Goal: Information Seeking & Learning: Learn about a topic

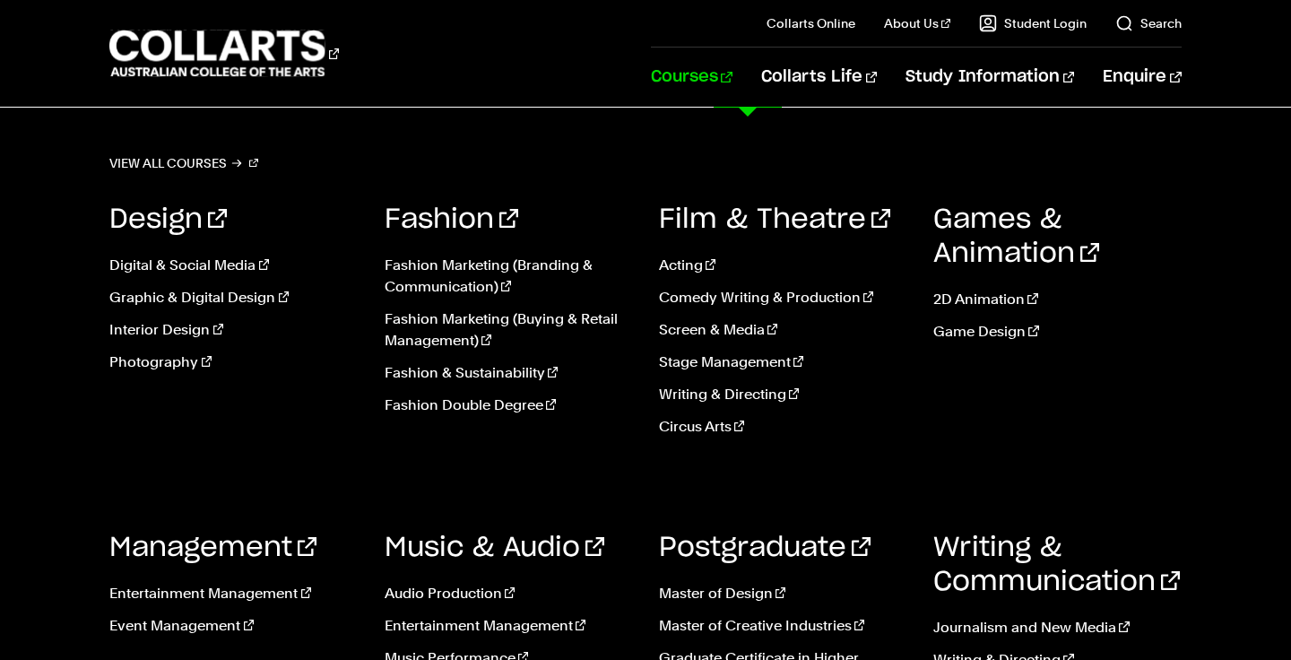
scroll to position [662, 0]
click at [732, 79] on link "Courses" at bounding box center [692, 77] width 82 height 59
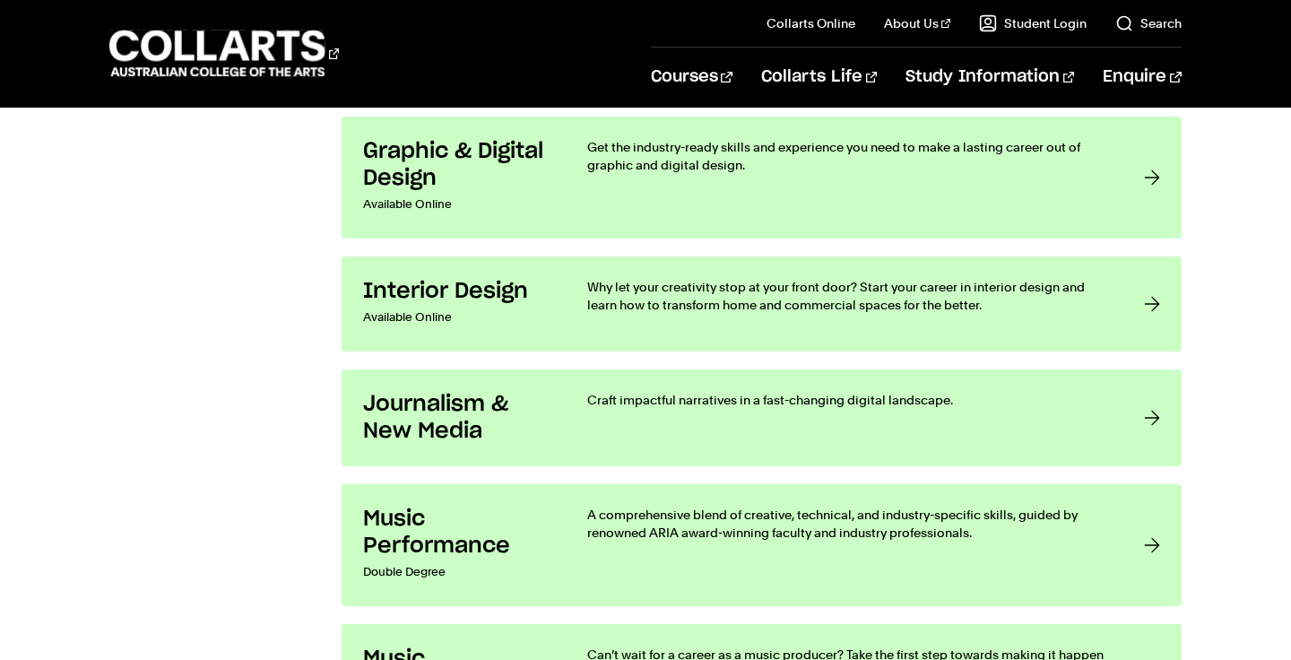
scroll to position [3160, 0]
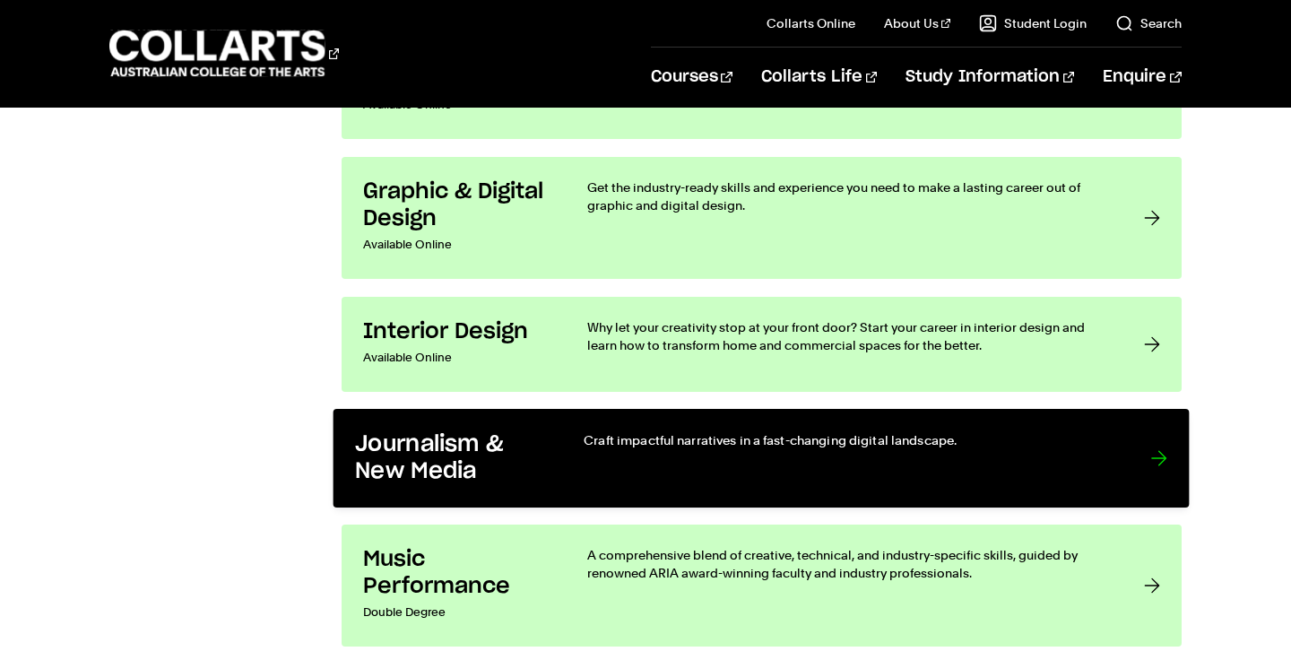
click at [446, 446] on h3 "Journalism & New Media" at bounding box center [452, 458] width 192 height 55
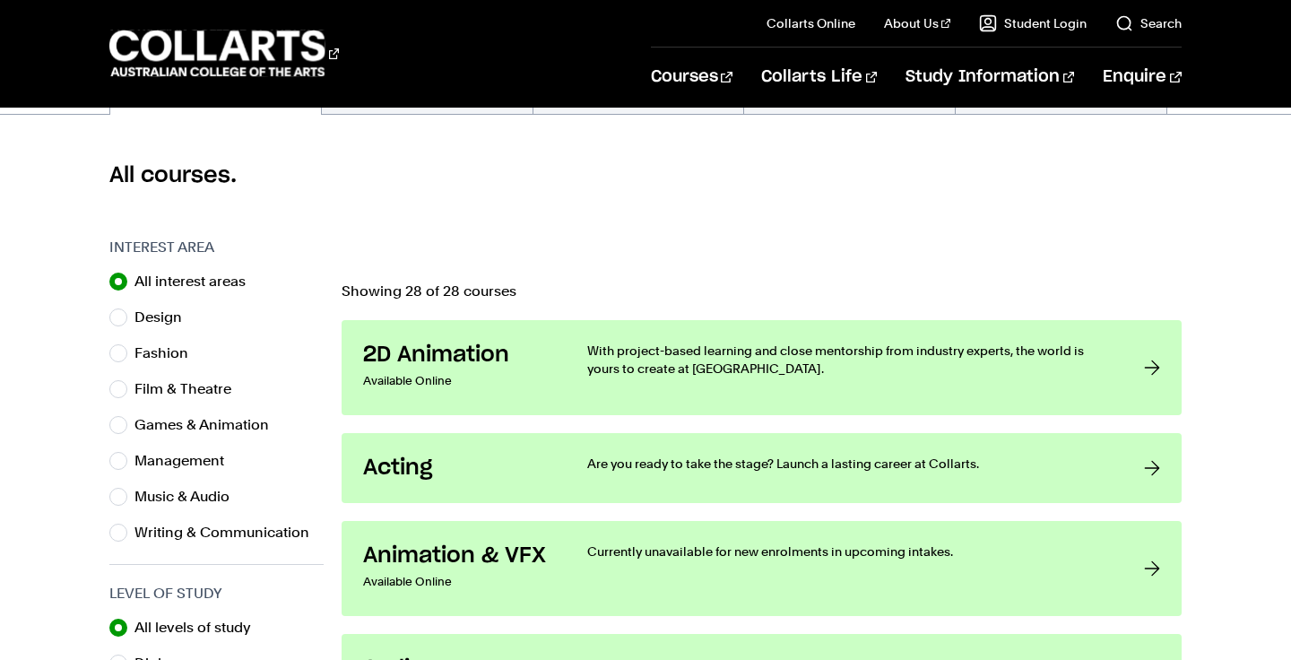
scroll to position [443, 0]
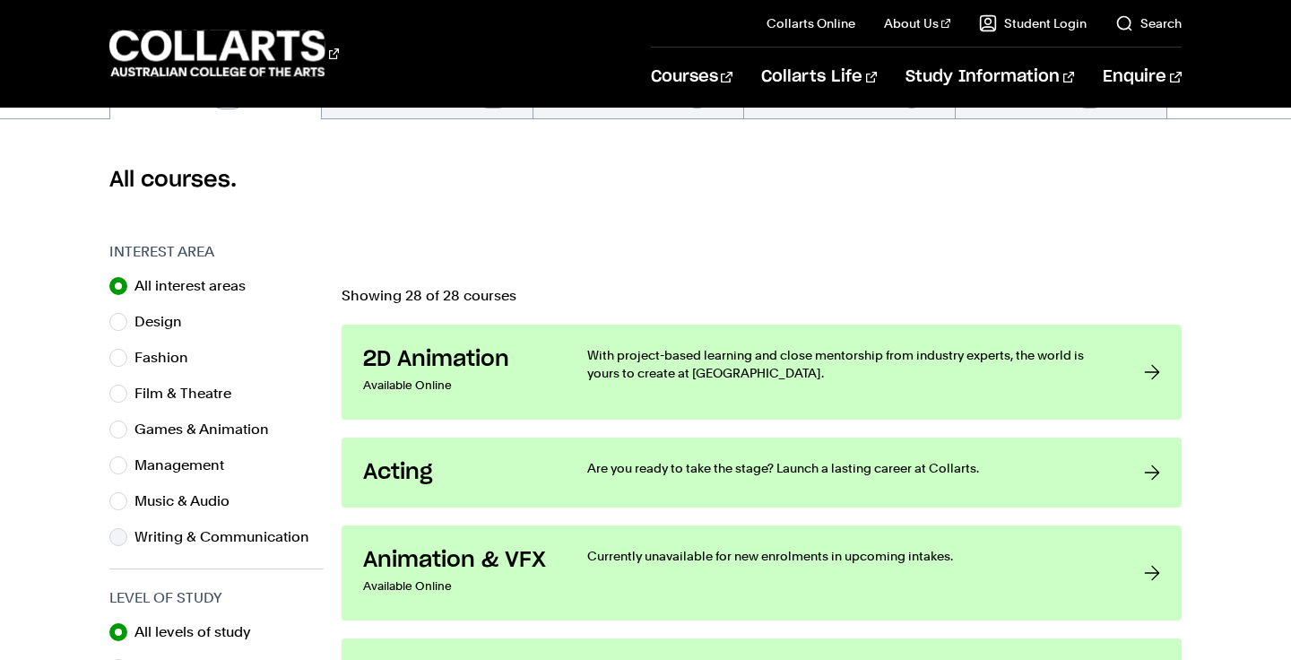
click at [241, 544] on label "Writing & Communication" at bounding box center [228, 536] width 189 height 25
click at [127, 544] on input "Writing & Communication" at bounding box center [118, 537] width 18 height 18
radio input "true"
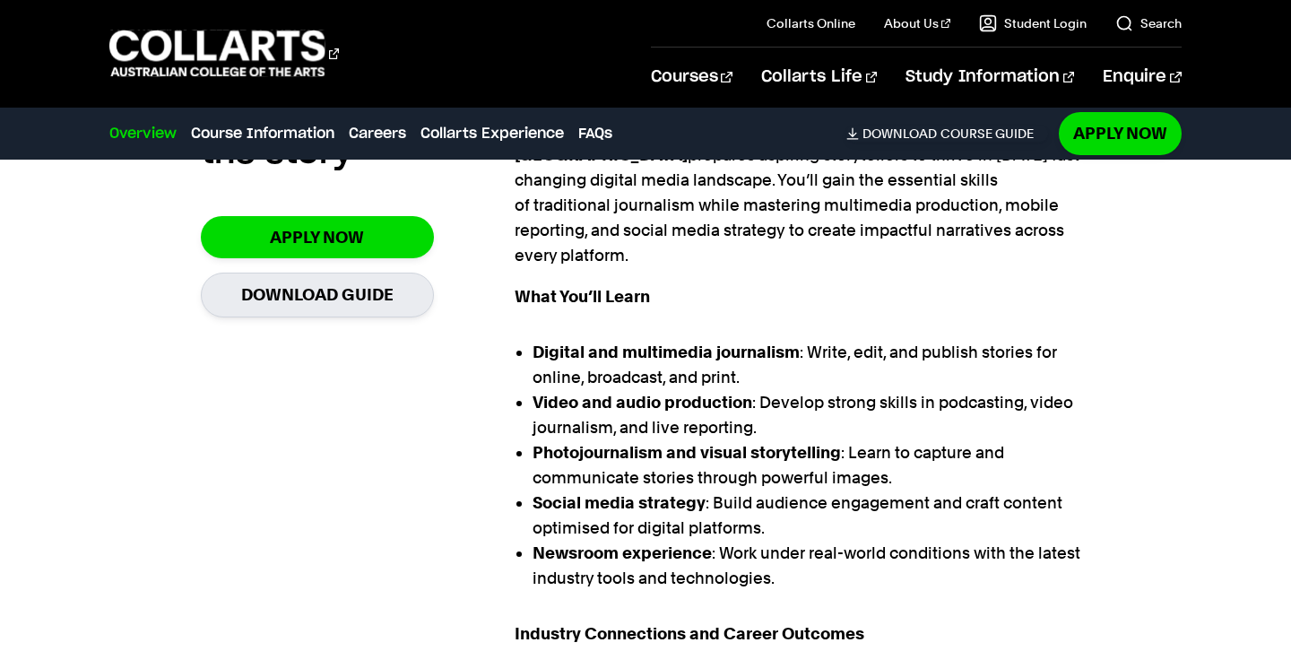
scroll to position [664, 0]
